Goal: Task Accomplishment & Management: Manage account settings

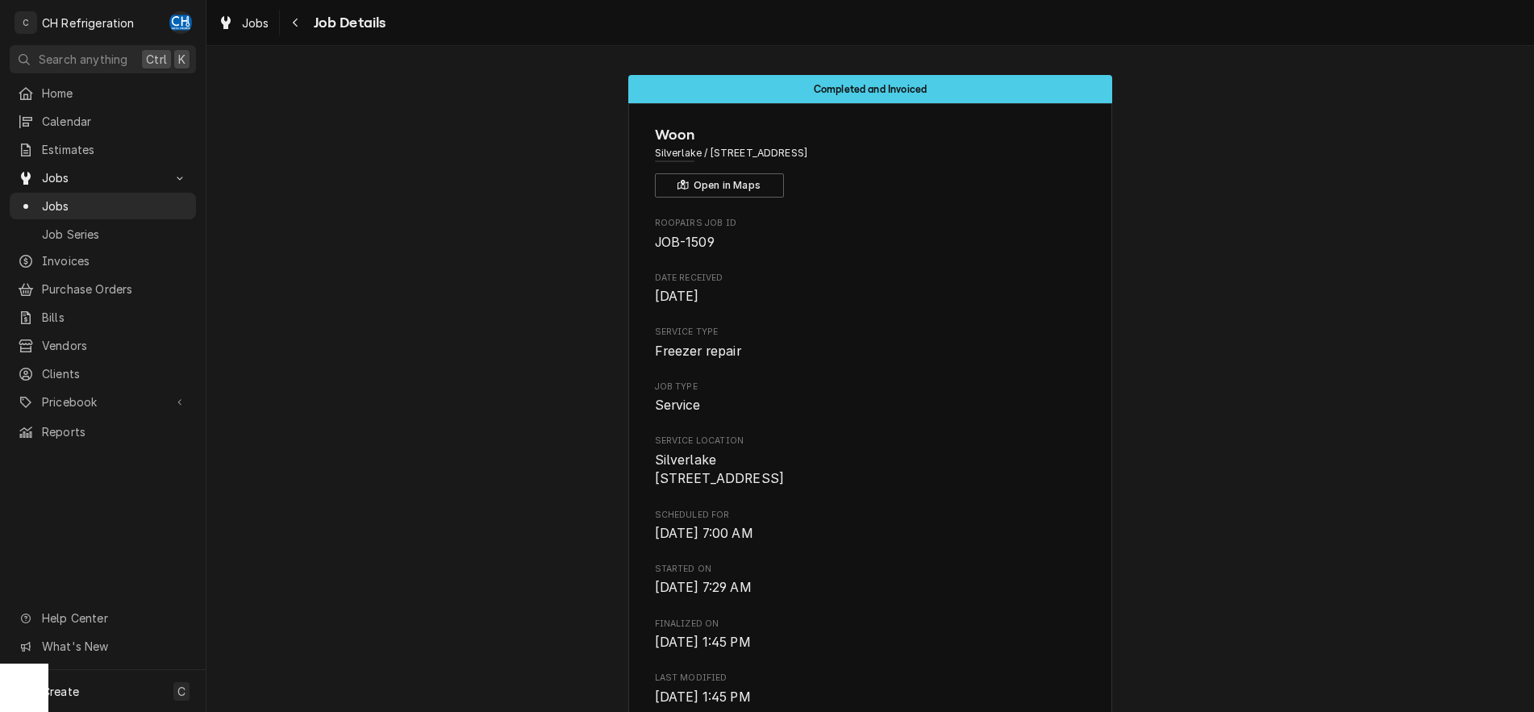
click at [324, 27] on span "Job Details" at bounding box center [347, 23] width 77 height 22
click at [304, 11] on button "Navigate back" at bounding box center [296, 23] width 26 height 26
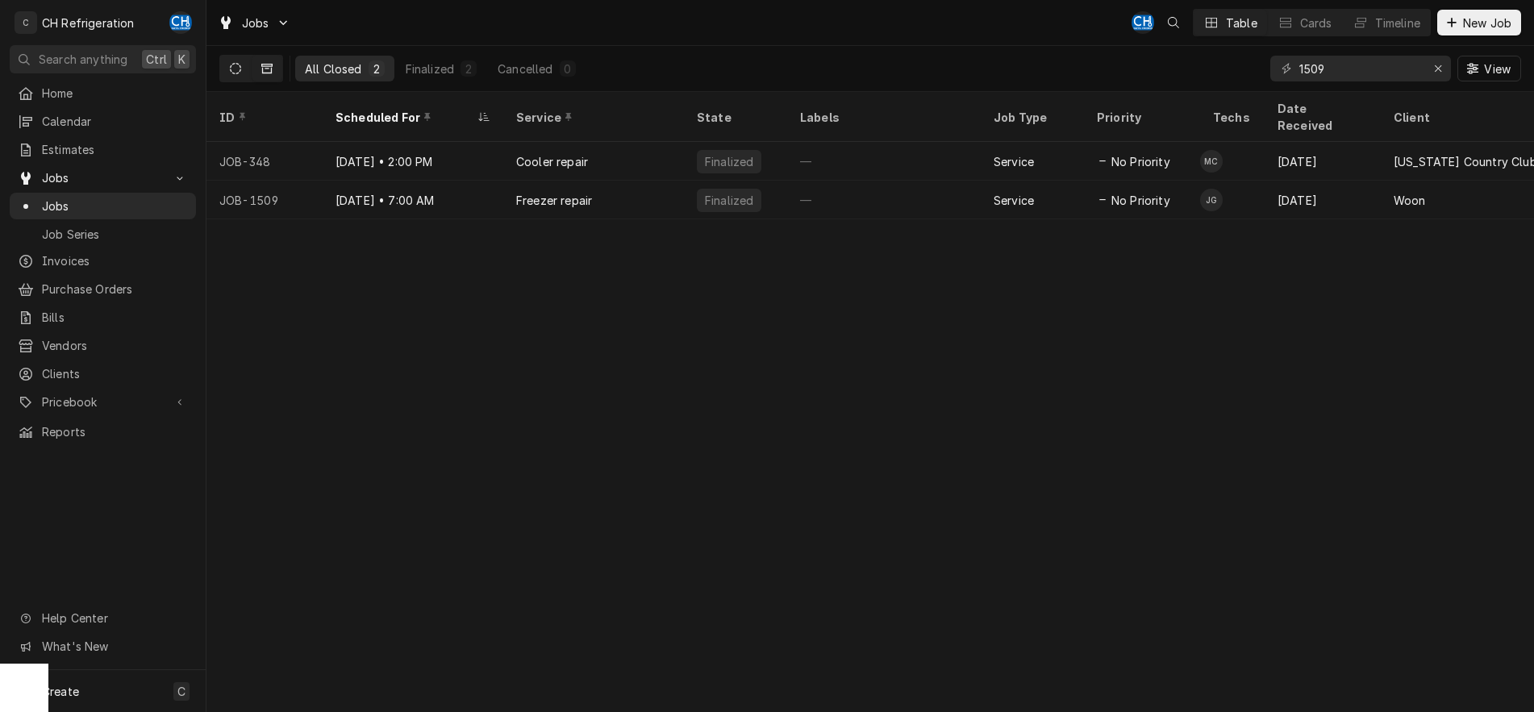
click at [240, 77] on button "Dynamic Content Wrapper" at bounding box center [235, 69] width 31 height 26
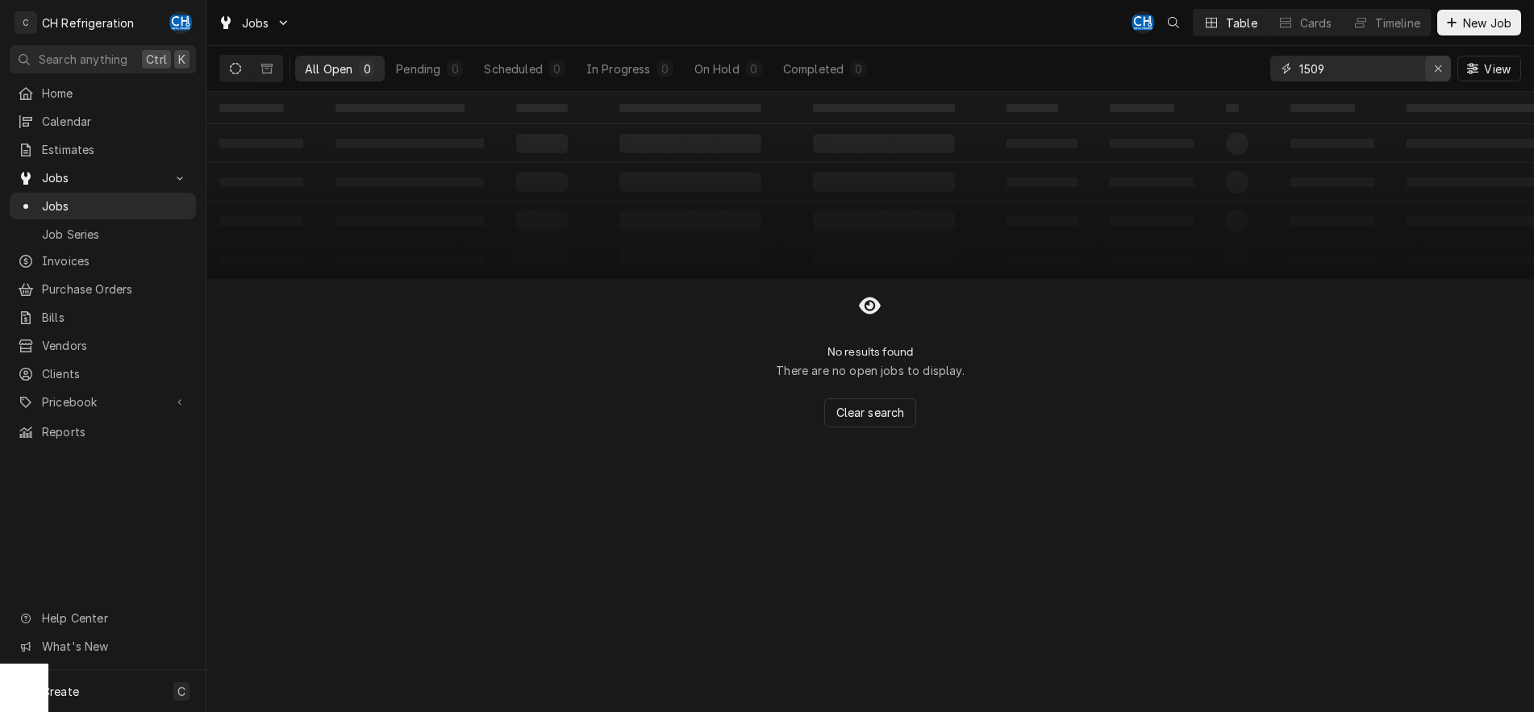
click at [1442, 66] on icon "Erase input" at bounding box center [1438, 68] width 9 height 11
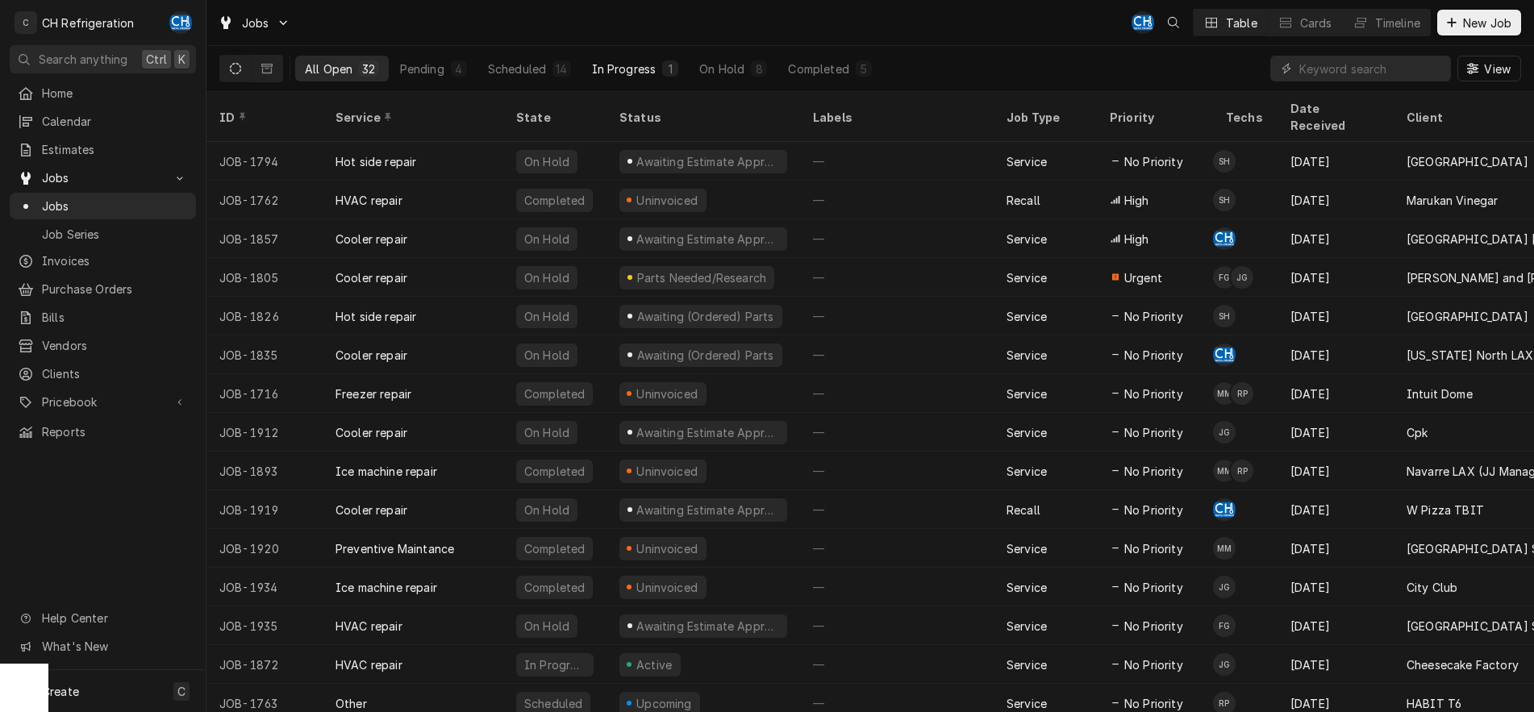
click at [631, 67] on div "In Progress" at bounding box center [624, 69] width 65 height 17
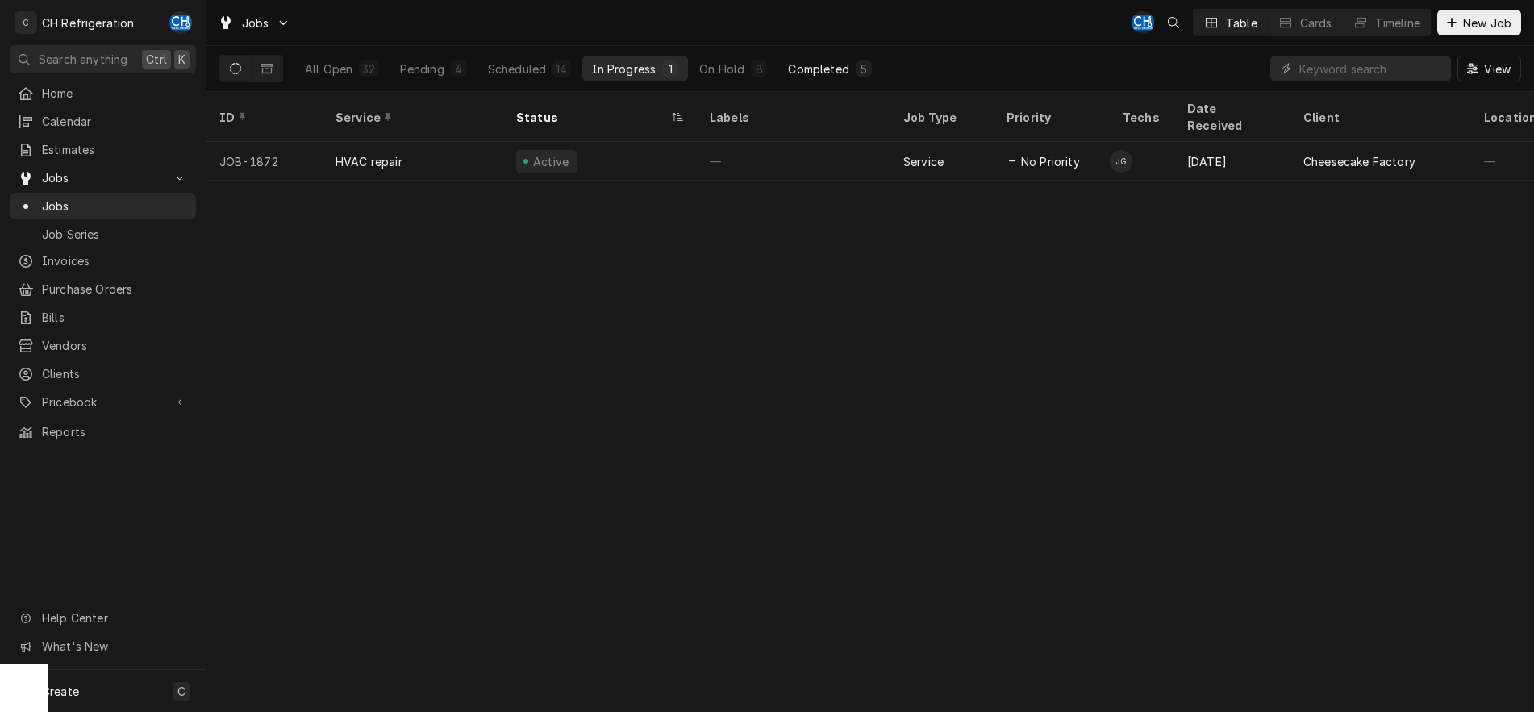
click at [812, 73] on div "Completed" at bounding box center [818, 69] width 61 height 17
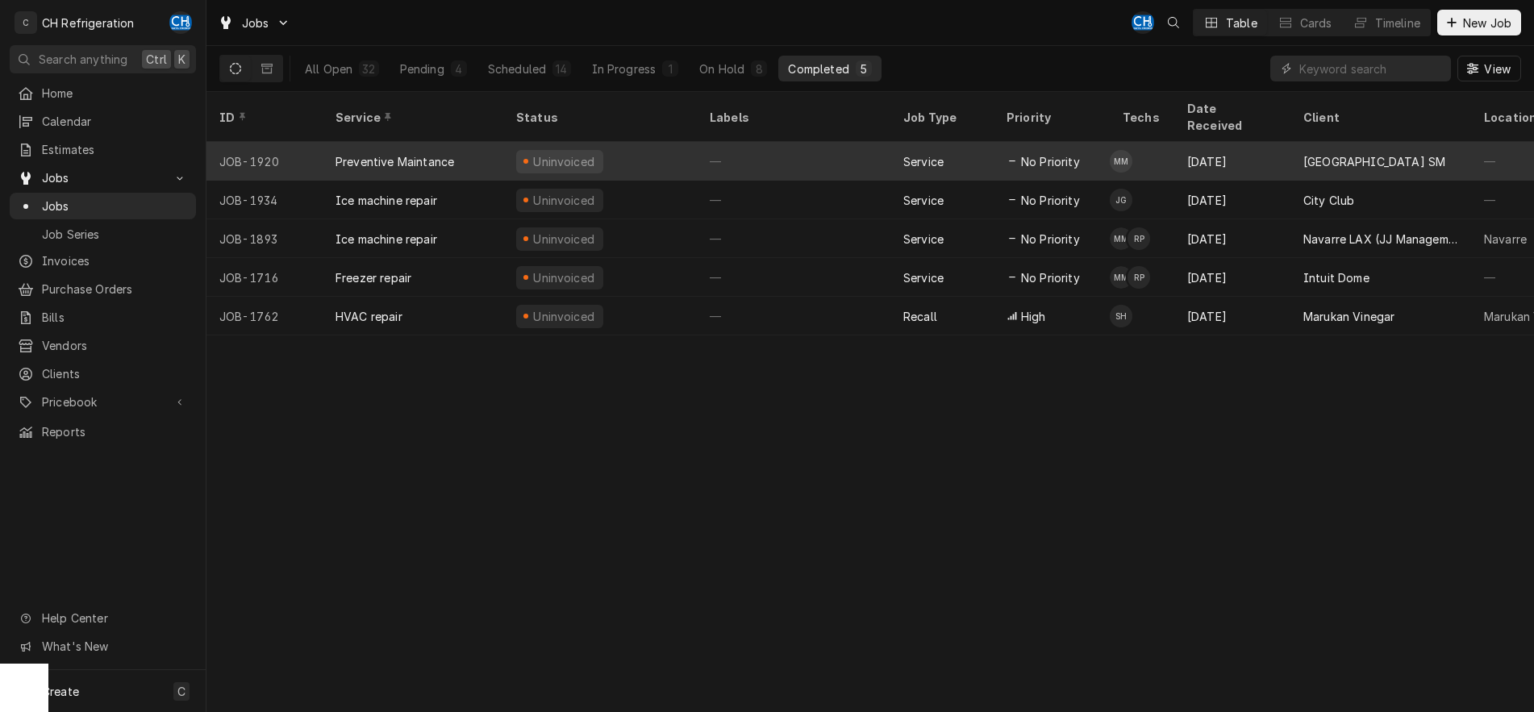
click at [883, 142] on div "—" at bounding box center [794, 161] width 194 height 39
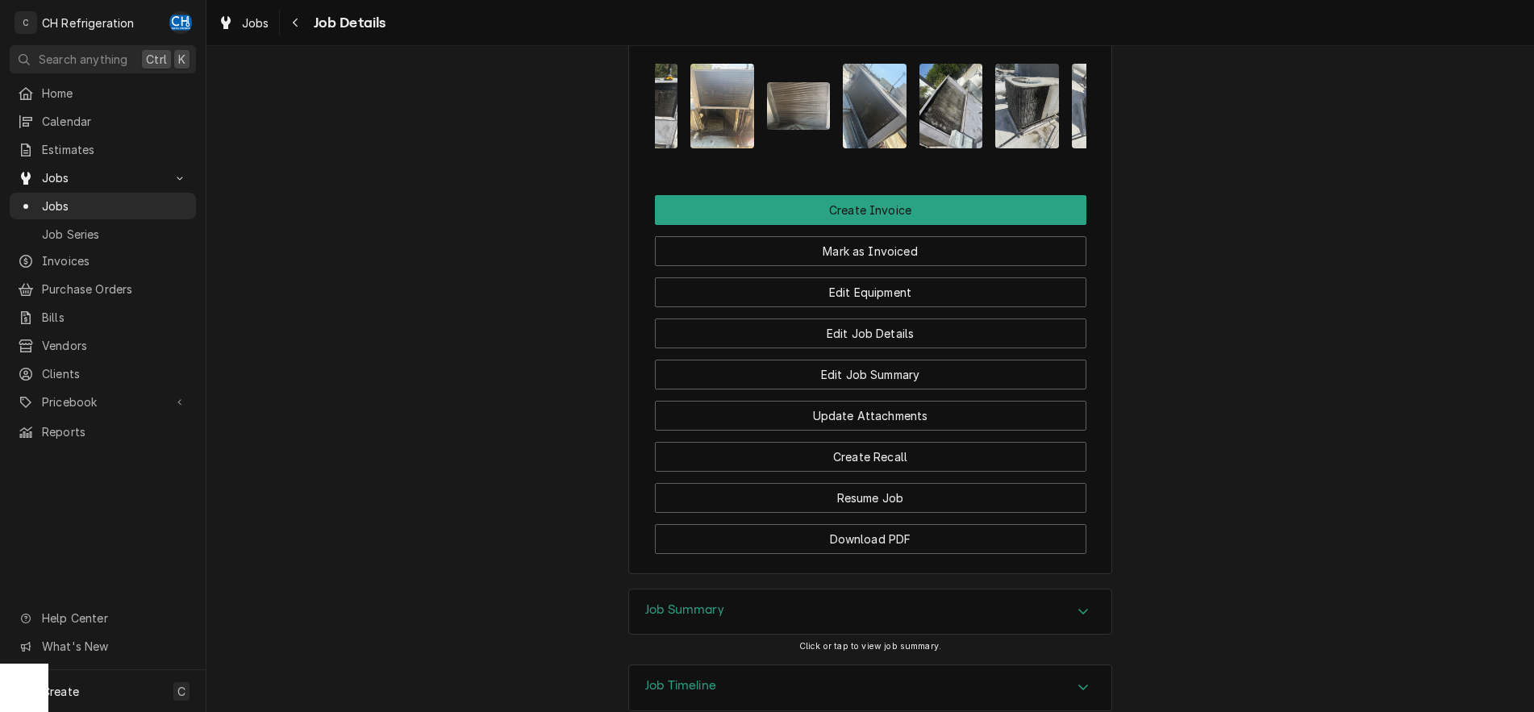
scroll to position [0, 1093]
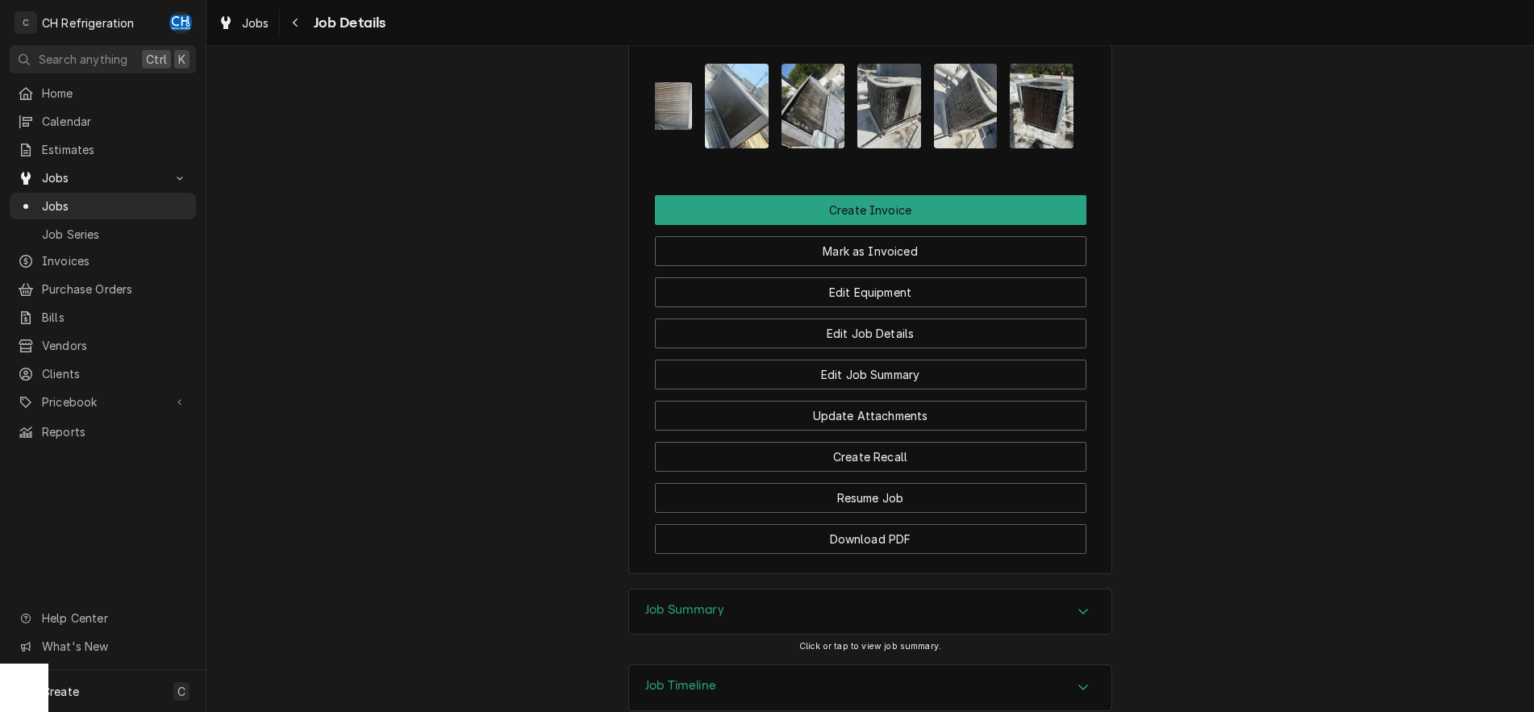
click at [1075, 622] on div "Accordion Header" at bounding box center [1083, 612] width 24 height 19
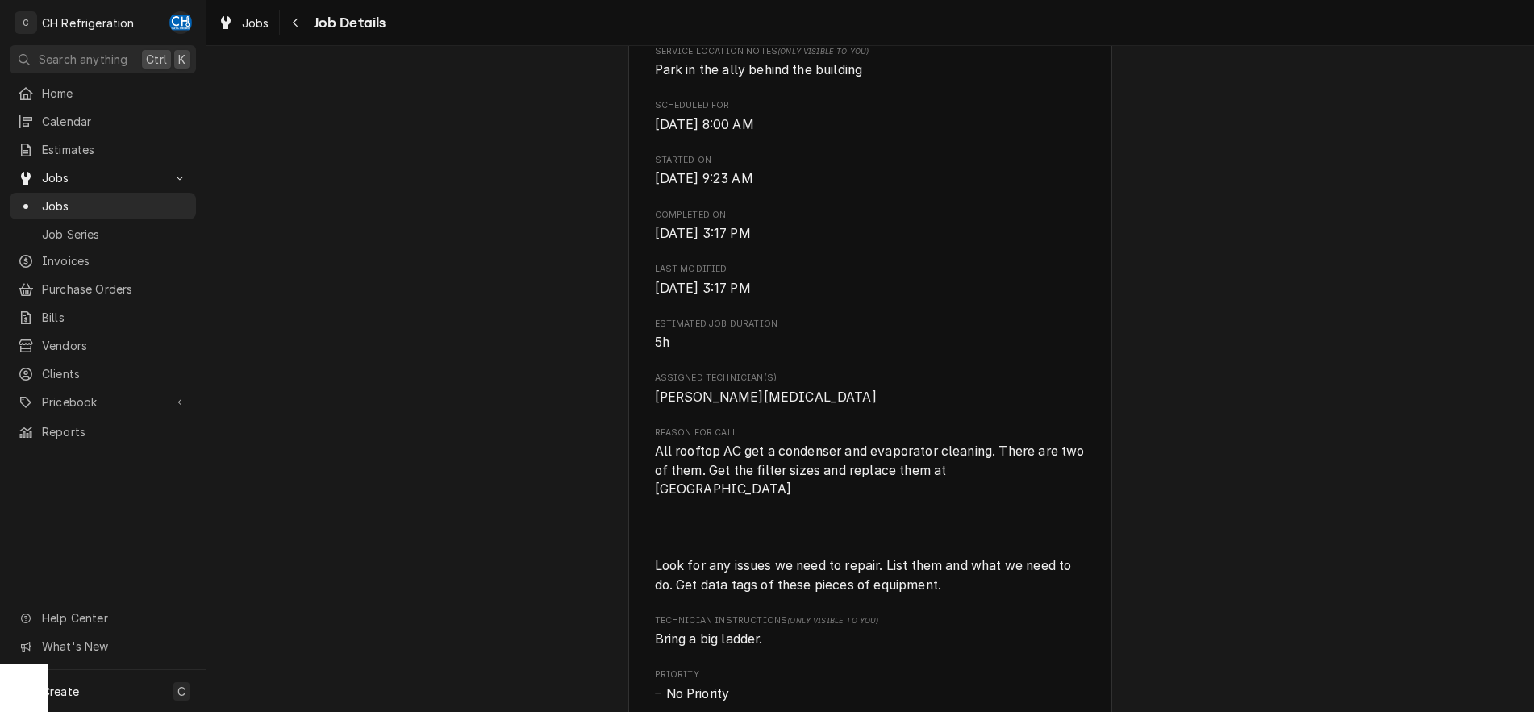
scroll to position [0, 0]
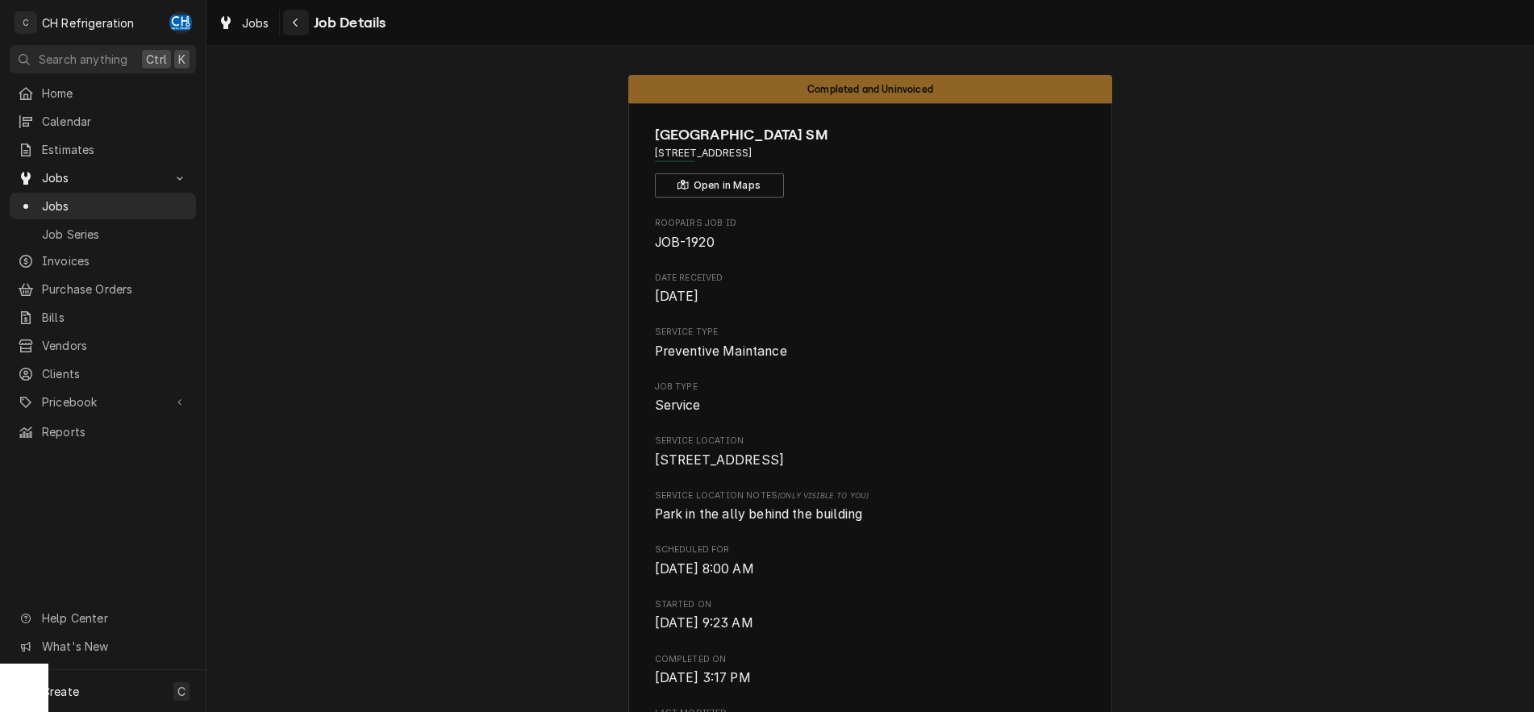
click at [295, 21] on icon "Navigate back" at bounding box center [295, 23] width 5 height 9
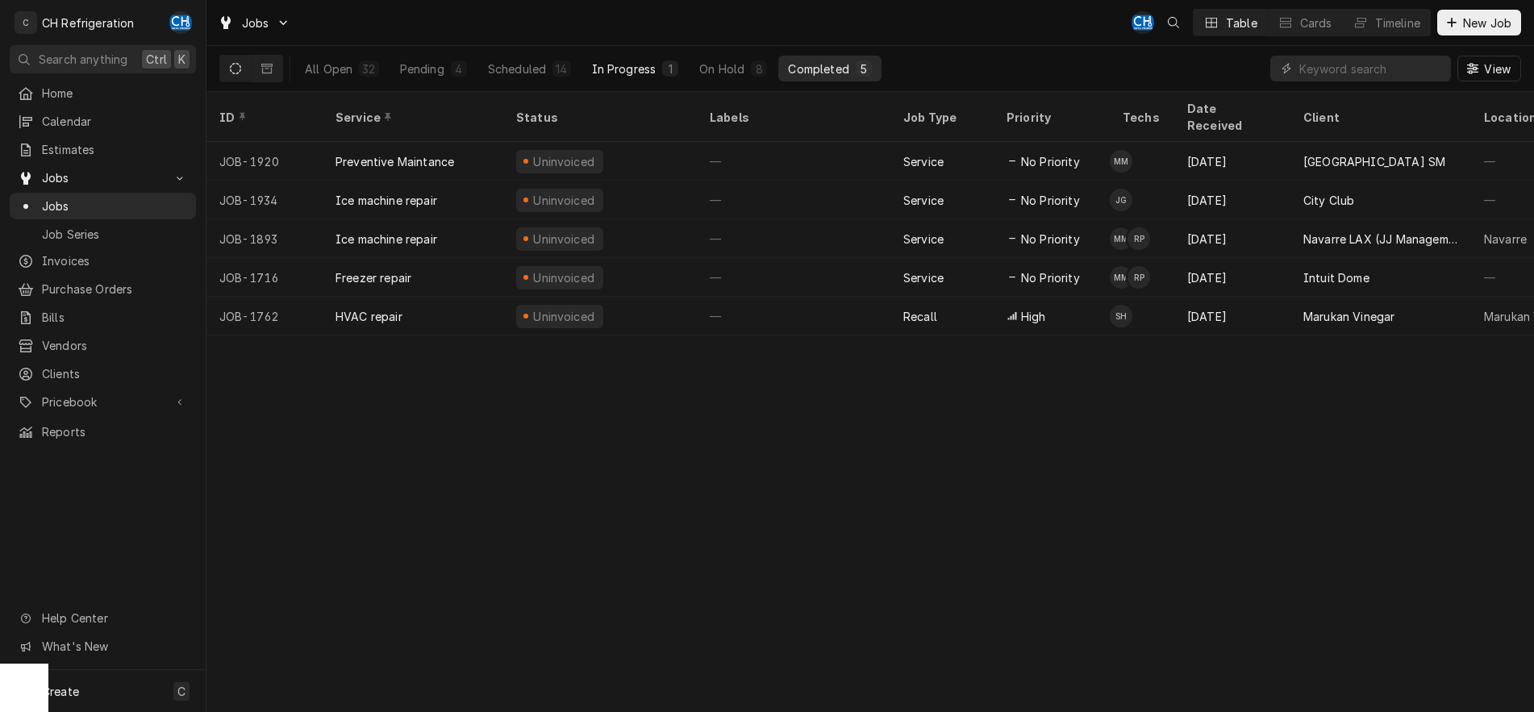
click at [609, 61] on div "In Progress" at bounding box center [624, 69] width 65 height 17
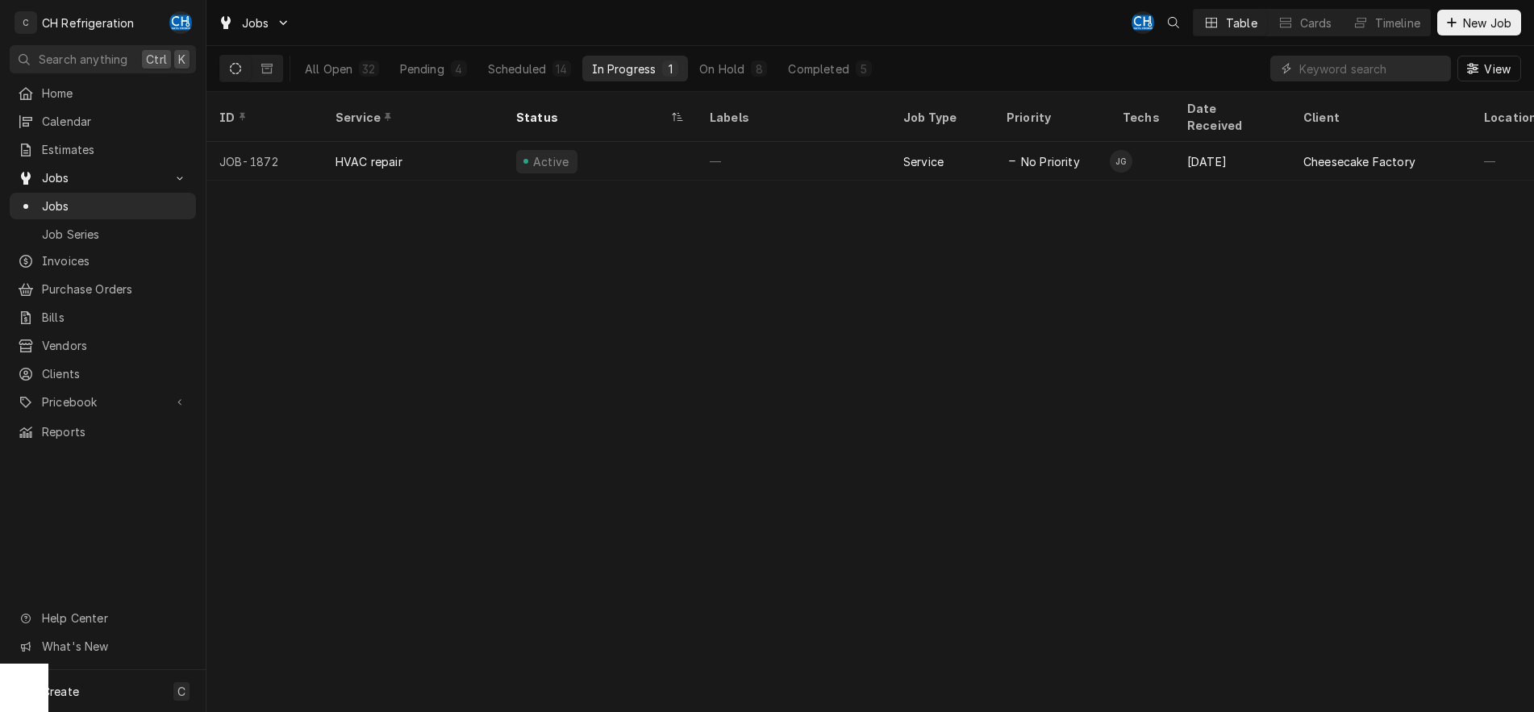
click at [771, 258] on div "ID Service Status Labels Job Type Priority Techs Date Received Client Location …" at bounding box center [871, 402] width 1328 height 620
click at [504, 69] on div "Scheduled" at bounding box center [517, 69] width 58 height 17
